Goal: Information Seeking & Learning: Learn about a topic

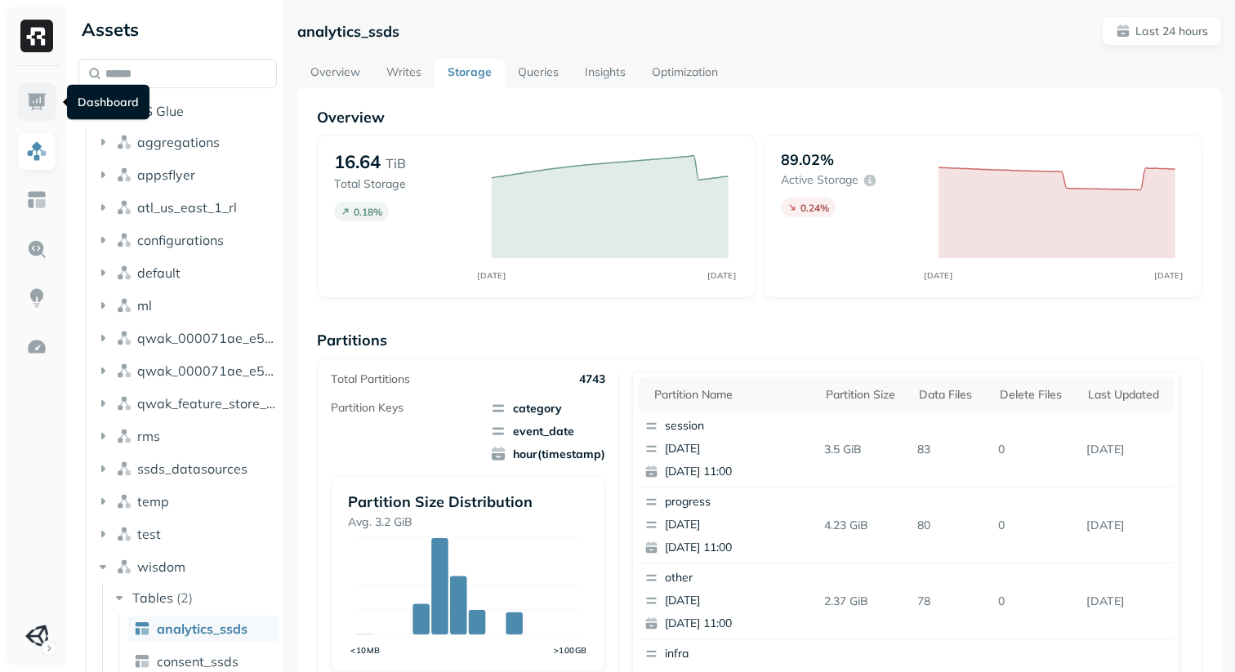
click at [33, 114] on link at bounding box center [36, 102] width 39 height 39
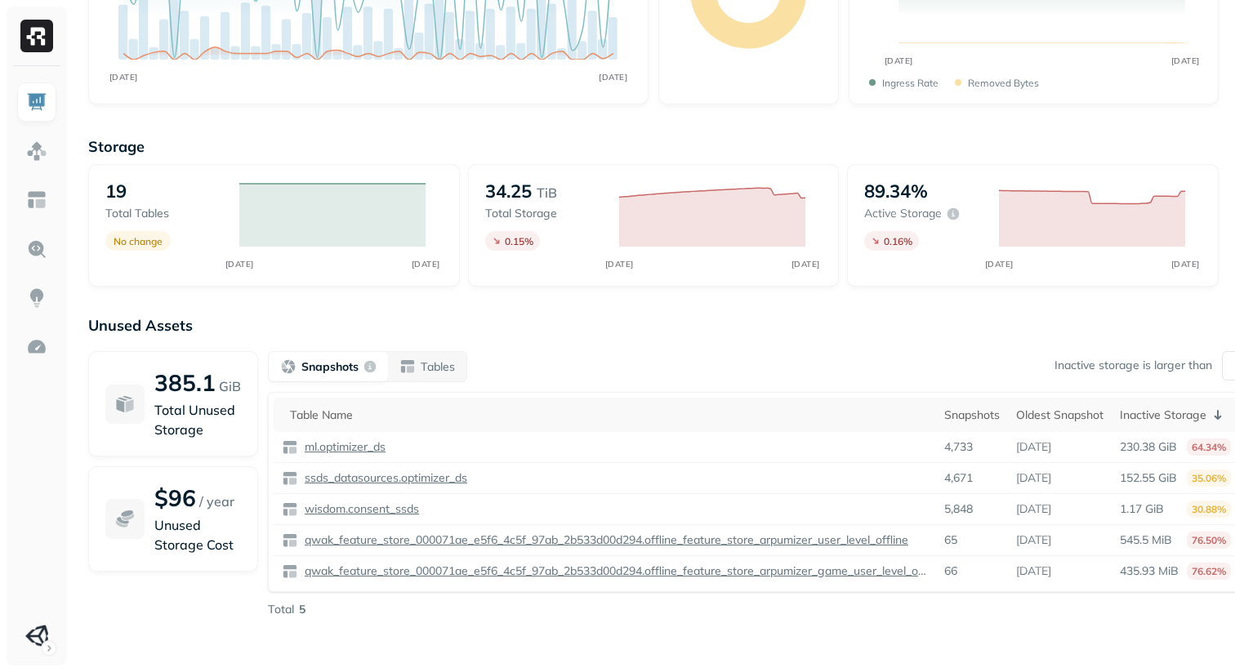
scroll to position [234, 0]
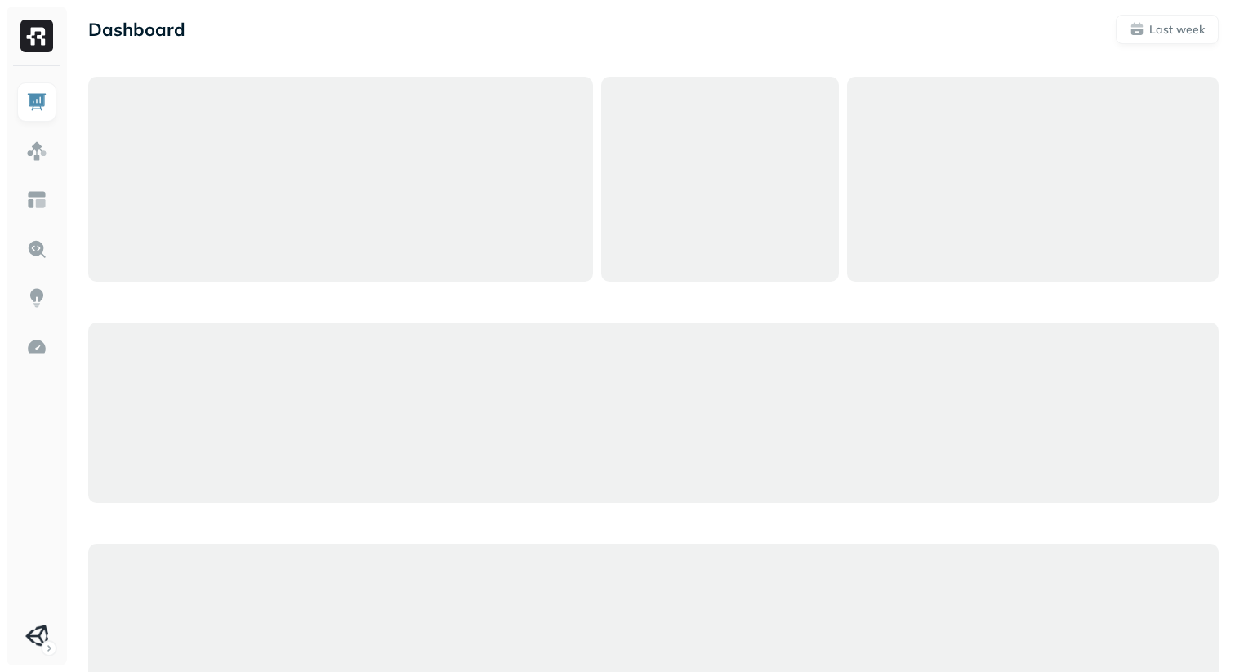
scroll to position [237, 0]
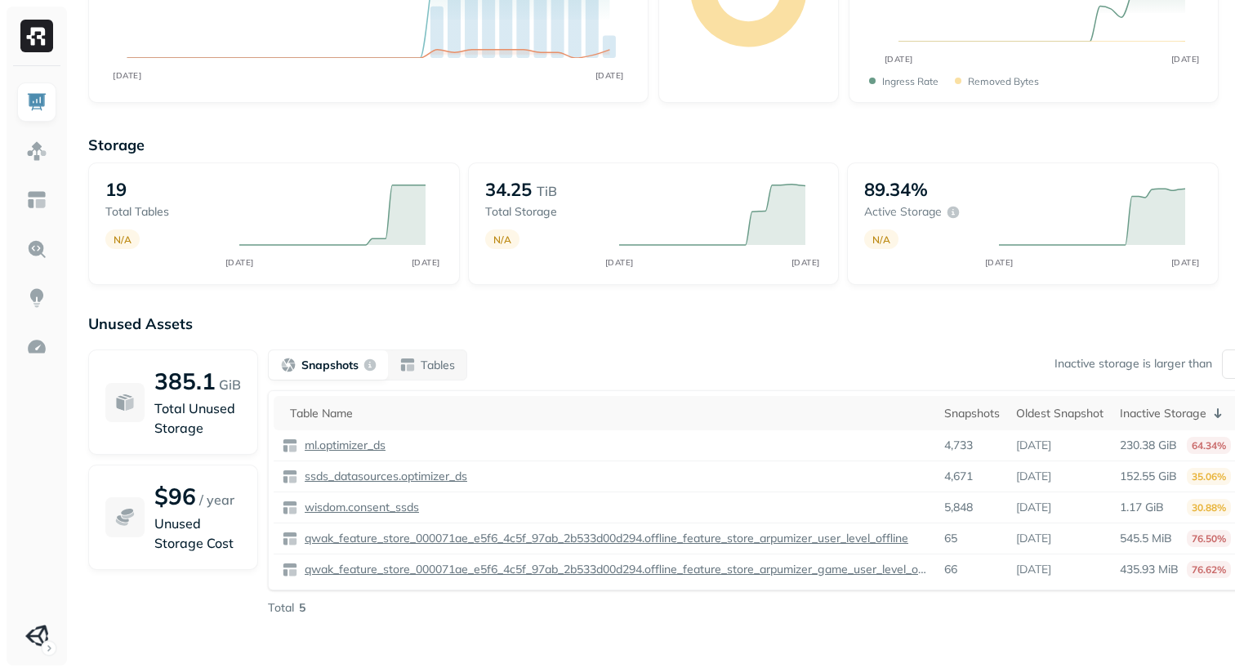
click at [466, 309] on div "Storage 19 Total tables N/A AUG [DATE] 34.25 TiB Total storage N/A AUG [DATE] 8…" at bounding box center [653, 388] width 1131 height 538
click at [181, 422] on p "Total Unused Storage" at bounding box center [197, 418] width 87 height 39
click at [206, 386] on p "385.1" at bounding box center [184, 381] width 61 height 29
click at [254, 317] on p "Unused Assets" at bounding box center [653, 324] width 1131 height 19
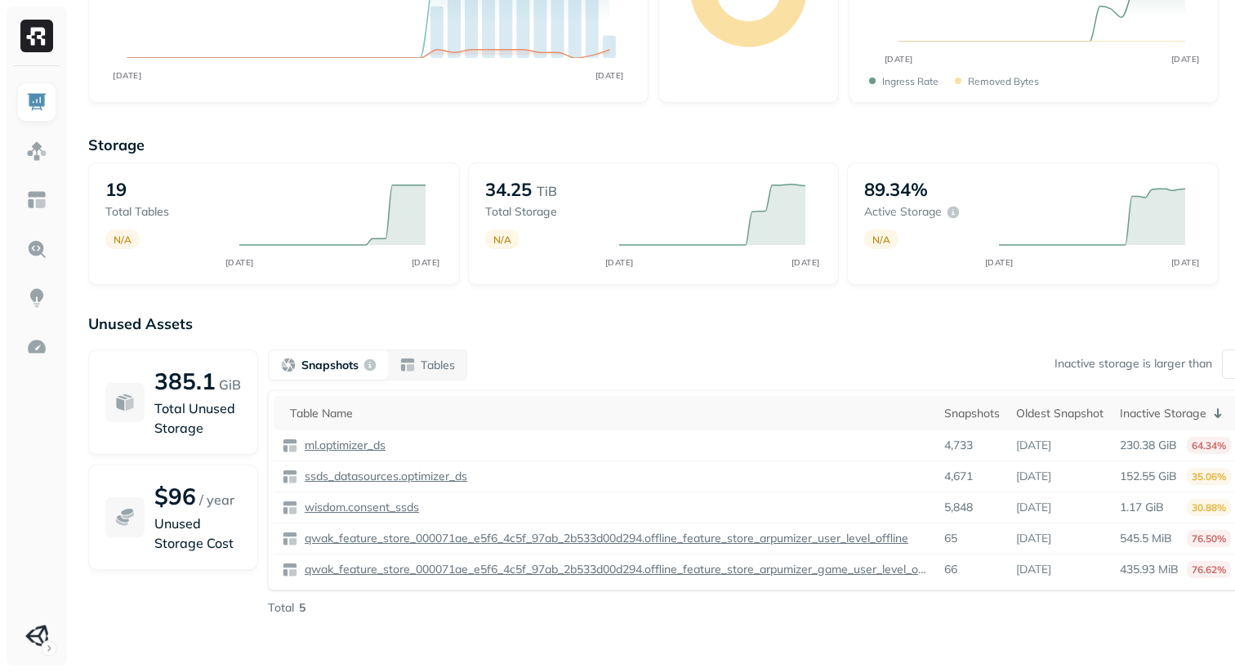
click at [1097, 340] on div "Unused Assets 385.1 GiB Total Unused Storage $96 / year Unused Storage Cost Sna…" at bounding box center [653, 478] width 1131 height 327
